Goal: Transaction & Acquisition: Purchase product/service

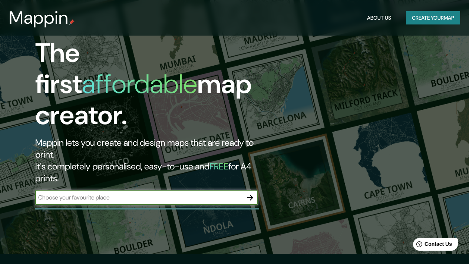
scroll to position [8, 0]
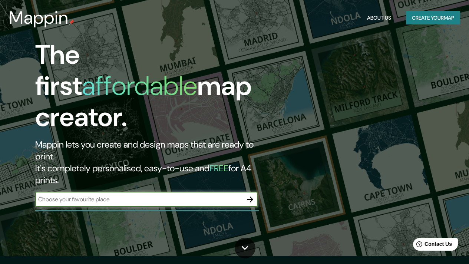
click at [166, 195] on input "text" at bounding box center [139, 199] width 208 height 9
type input "[GEOGRAPHIC_DATA]"
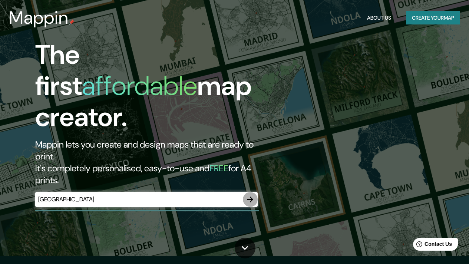
click at [245, 192] on button "button" at bounding box center [250, 199] width 15 height 15
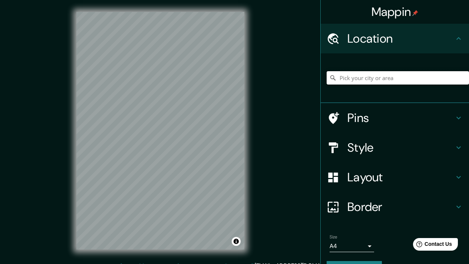
click at [384, 80] on input "Pick your city or area" at bounding box center [397, 77] width 142 height 13
drag, startPoint x: 391, startPoint y: 75, endPoint x: 290, endPoint y: 76, distance: 101.2
click at [290, 76] on div "Mappin Location [US_STATE], [GEOGRAPHIC_DATA] [US_STATE] [GEOGRAPHIC_DATA] [GEO…" at bounding box center [234, 136] width 469 height 273
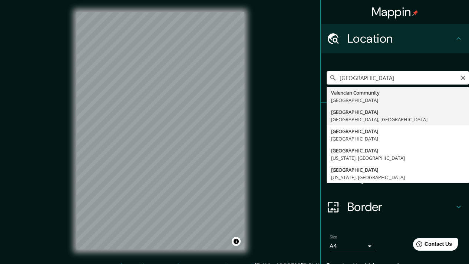
type input "[GEOGRAPHIC_DATA], [GEOGRAPHIC_DATA], [GEOGRAPHIC_DATA]"
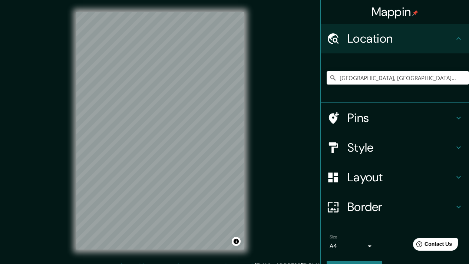
click at [219, 0] on html "Mappin Location [GEOGRAPHIC_DATA], [GEOGRAPHIC_DATA], [GEOGRAPHIC_DATA] Pins St…" at bounding box center [234, 132] width 469 height 264
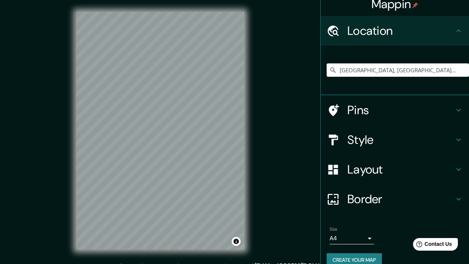
scroll to position [8, 0]
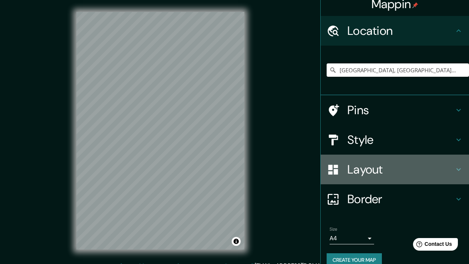
click at [372, 165] on h4 "Layout" at bounding box center [400, 169] width 107 height 15
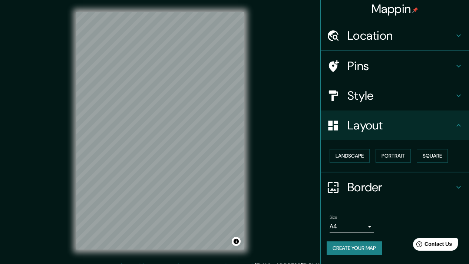
scroll to position [3, 0]
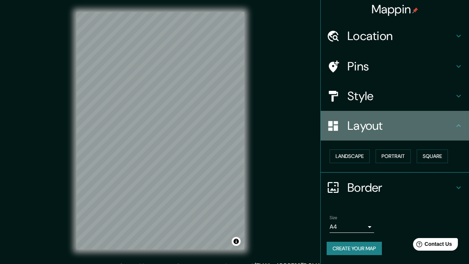
click at [394, 125] on h4 "Layout" at bounding box center [400, 125] width 107 height 15
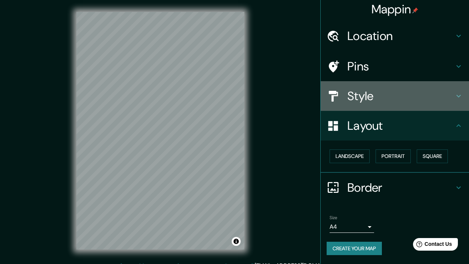
click at [401, 107] on div "Style" at bounding box center [395, 96] width 148 height 30
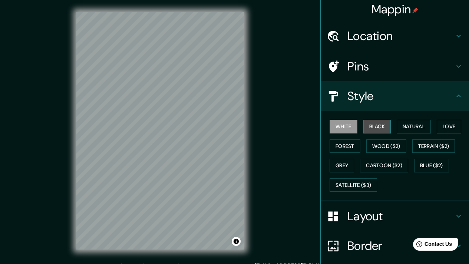
click at [384, 132] on button "Black" at bounding box center [377, 127] width 28 height 14
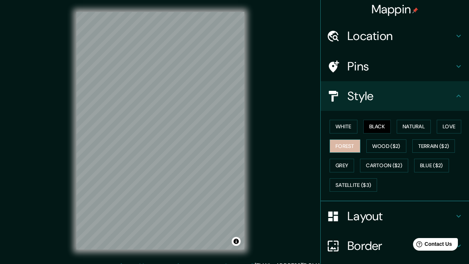
click at [350, 144] on button "Forest" at bounding box center [344, 146] width 31 height 14
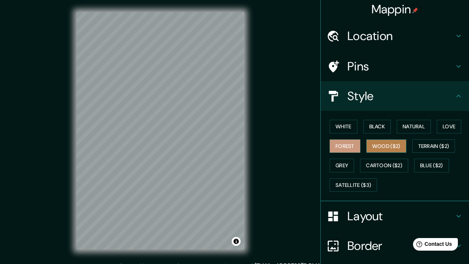
click at [377, 152] on button "Wood ($2)" at bounding box center [386, 146] width 40 height 14
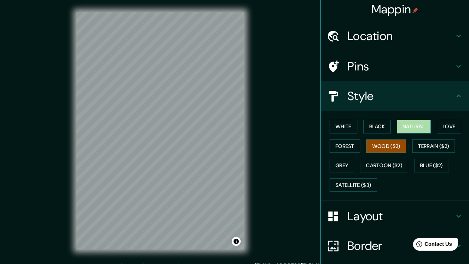
click at [402, 129] on button "Natural" at bounding box center [413, 127] width 34 height 14
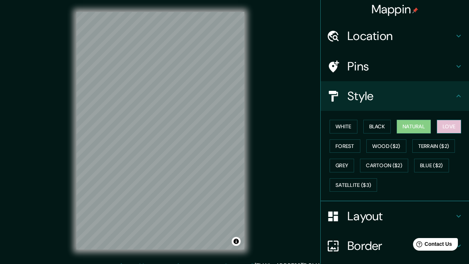
click at [441, 129] on button "Love" at bounding box center [449, 127] width 24 height 14
click at [370, 120] on button "Black" at bounding box center [377, 127] width 28 height 14
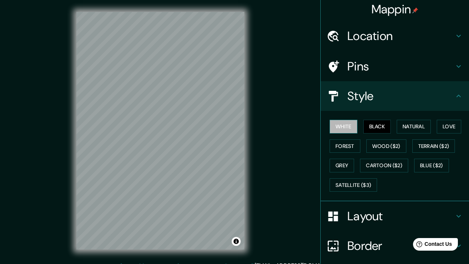
click at [341, 129] on button "White" at bounding box center [343, 127] width 28 height 14
click at [341, 145] on button "Forest" at bounding box center [344, 146] width 31 height 14
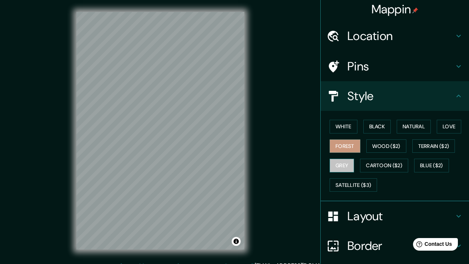
click at [340, 164] on button "Grey" at bounding box center [341, 166] width 24 height 14
click at [405, 127] on button "Natural" at bounding box center [413, 127] width 34 height 14
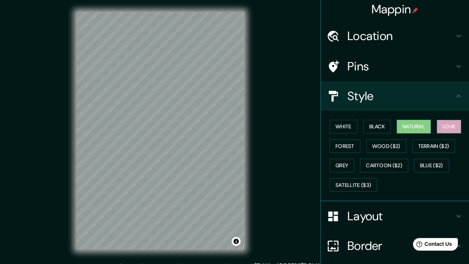
click at [442, 127] on button "Love" at bounding box center [449, 127] width 24 height 14
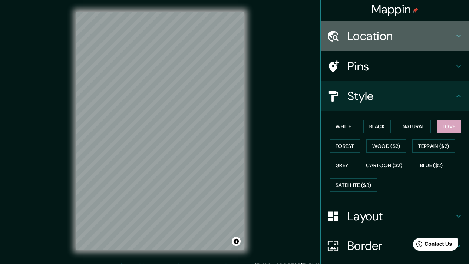
click at [397, 34] on h4 "Location" at bounding box center [400, 36] width 107 height 15
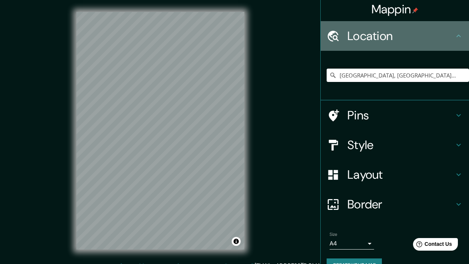
click at [397, 34] on h4 "Location" at bounding box center [400, 36] width 107 height 15
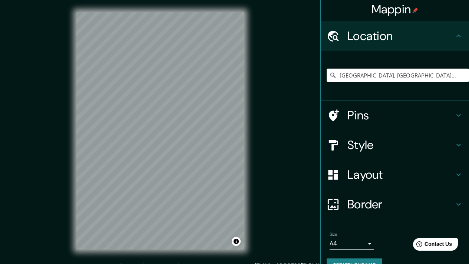
scroll to position [19, 0]
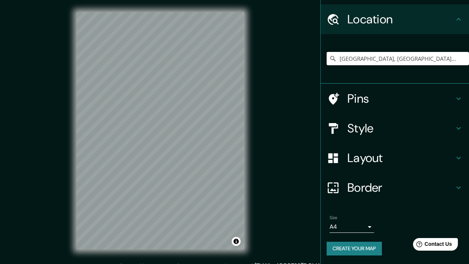
click at [396, 188] on h4 "Border" at bounding box center [400, 187] width 107 height 15
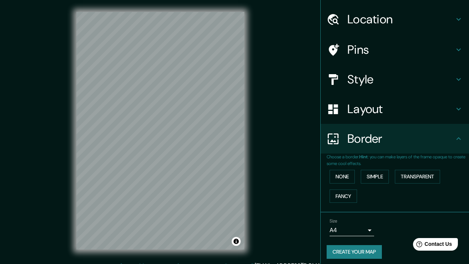
scroll to position [23, 0]
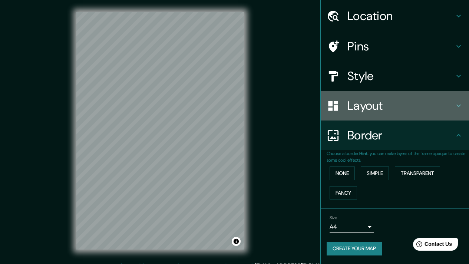
click at [382, 110] on h4 "Layout" at bounding box center [400, 105] width 107 height 15
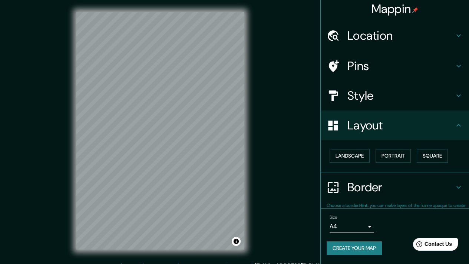
scroll to position [3, 0]
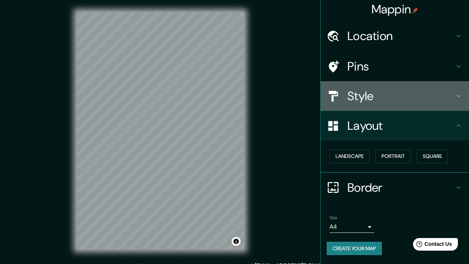
click at [341, 99] on div at bounding box center [336, 96] width 21 height 13
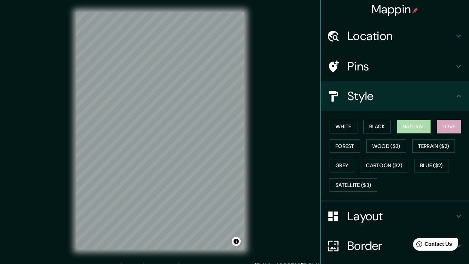
click at [403, 128] on button "Natural" at bounding box center [413, 127] width 34 height 14
